Goal: Task Accomplishment & Management: Use online tool/utility

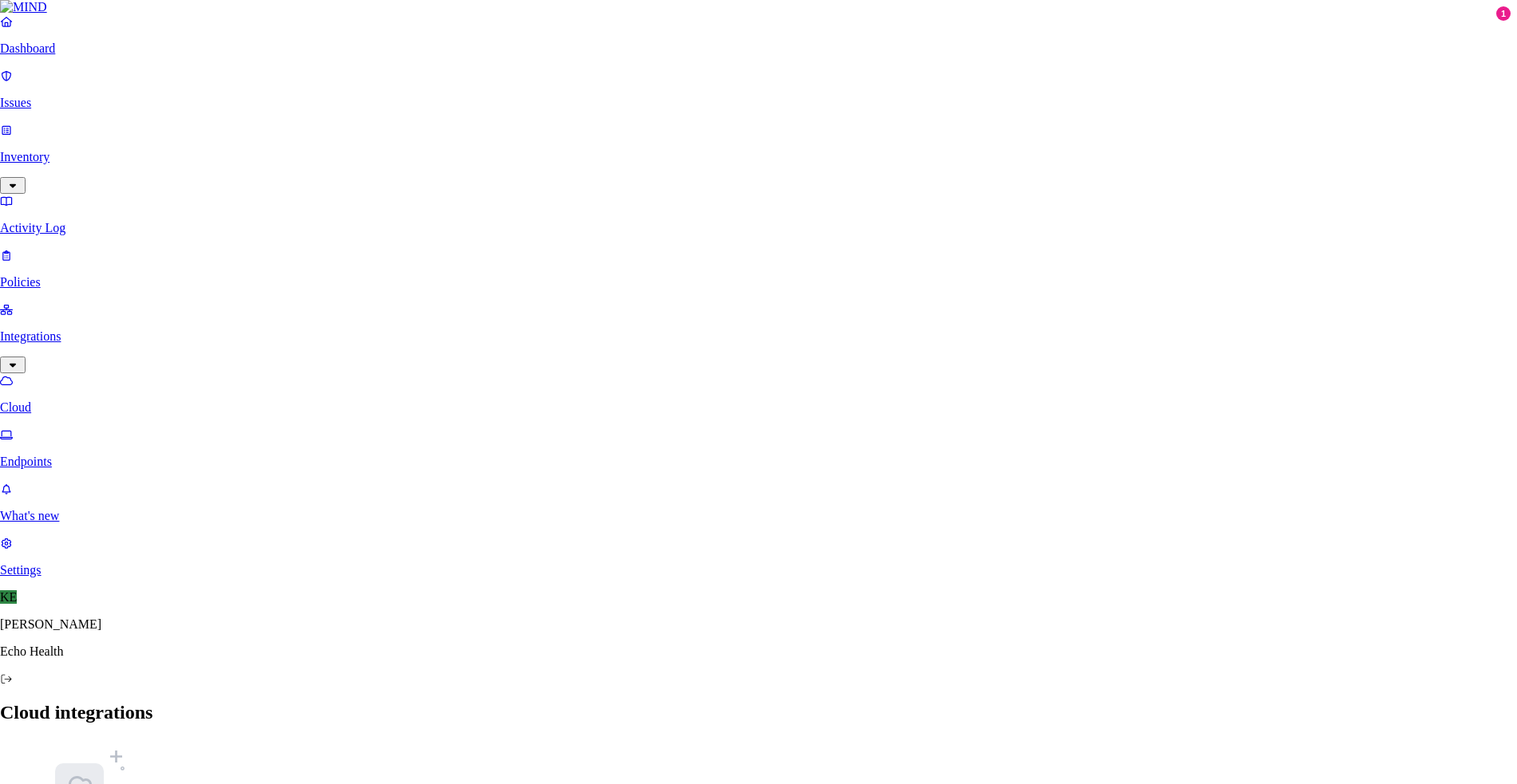
scroll to position [477, 0]
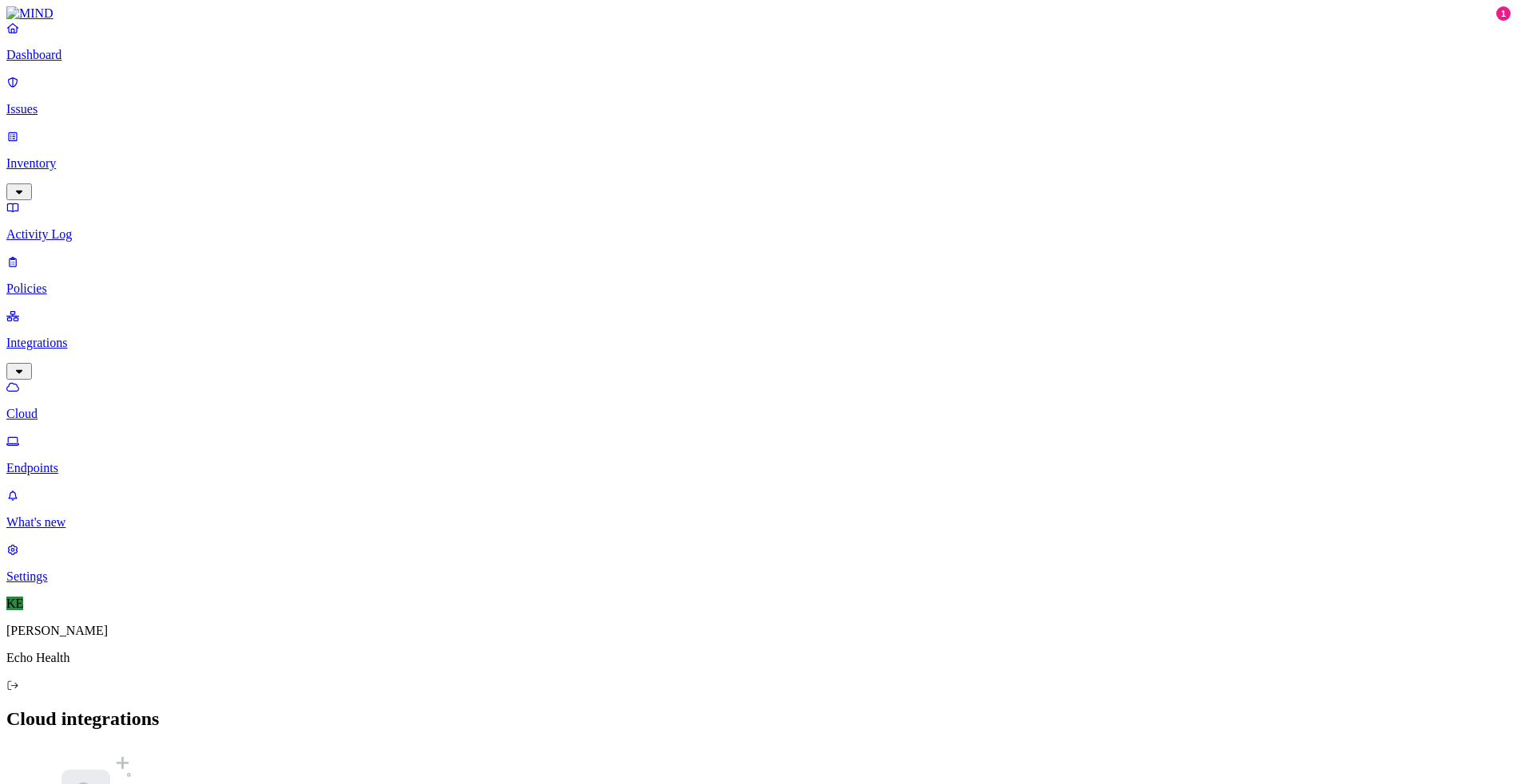
click at [87, 461] on p "Endpoints" at bounding box center [758, 468] width 1504 height 14
